Goal: Navigation & Orientation: Find specific page/section

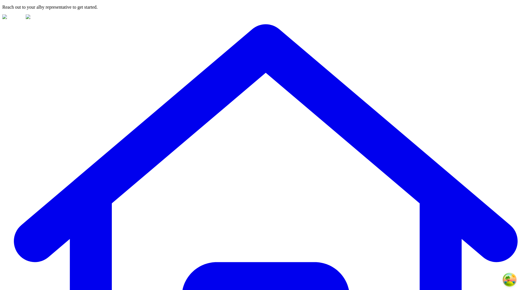
drag, startPoint x: 372, startPoint y: 145, endPoint x: 367, endPoint y: 145, distance: 5.8
